Goal: Transaction & Acquisition: Subscribe to service/newsletter

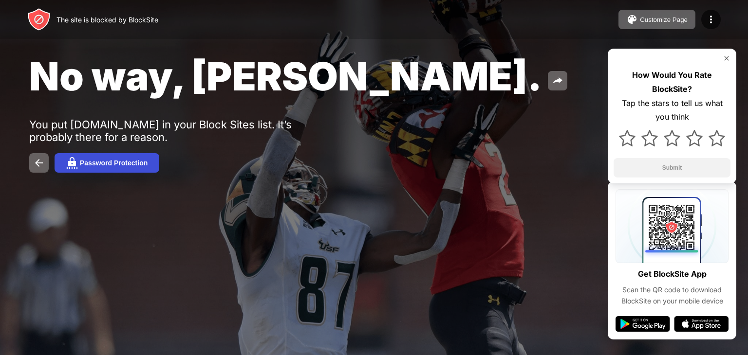
click at [150, 162] on button "Password Protection" at bounding box center [107, 162] width 105 height 19
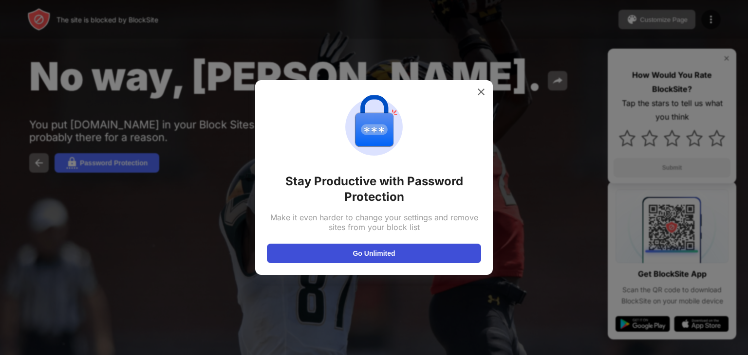
click at [405, 250] on button "Go Unlimited" at bounding box center [374, 253] width 214 height 19
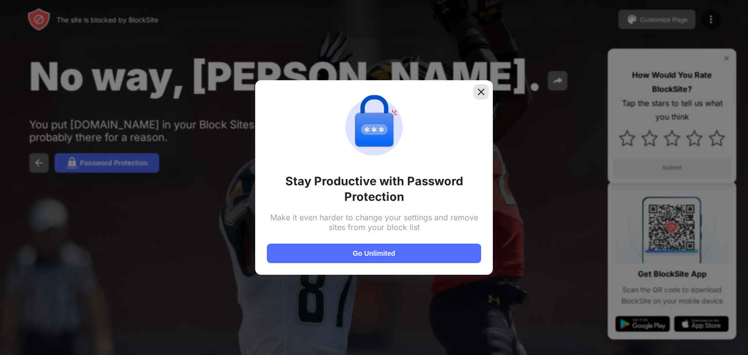
click at [482, 90] on img at bounding box center [481, 92] width 10 height 10
